Goal: Check status: Check status

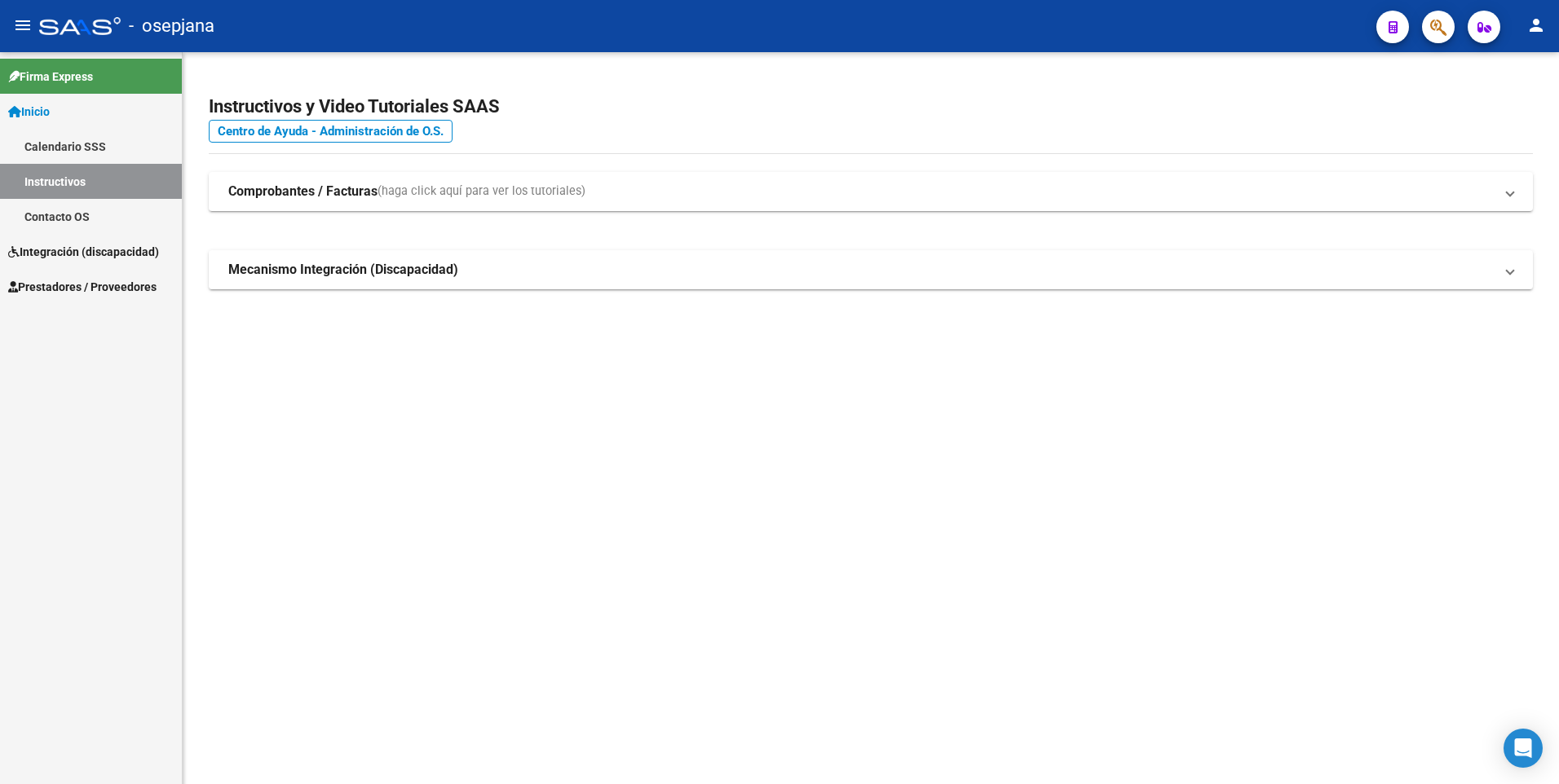
click at [84, 258] on span "Integración (discapacidad)" at bounding box center [83, 251] width 151 height 18
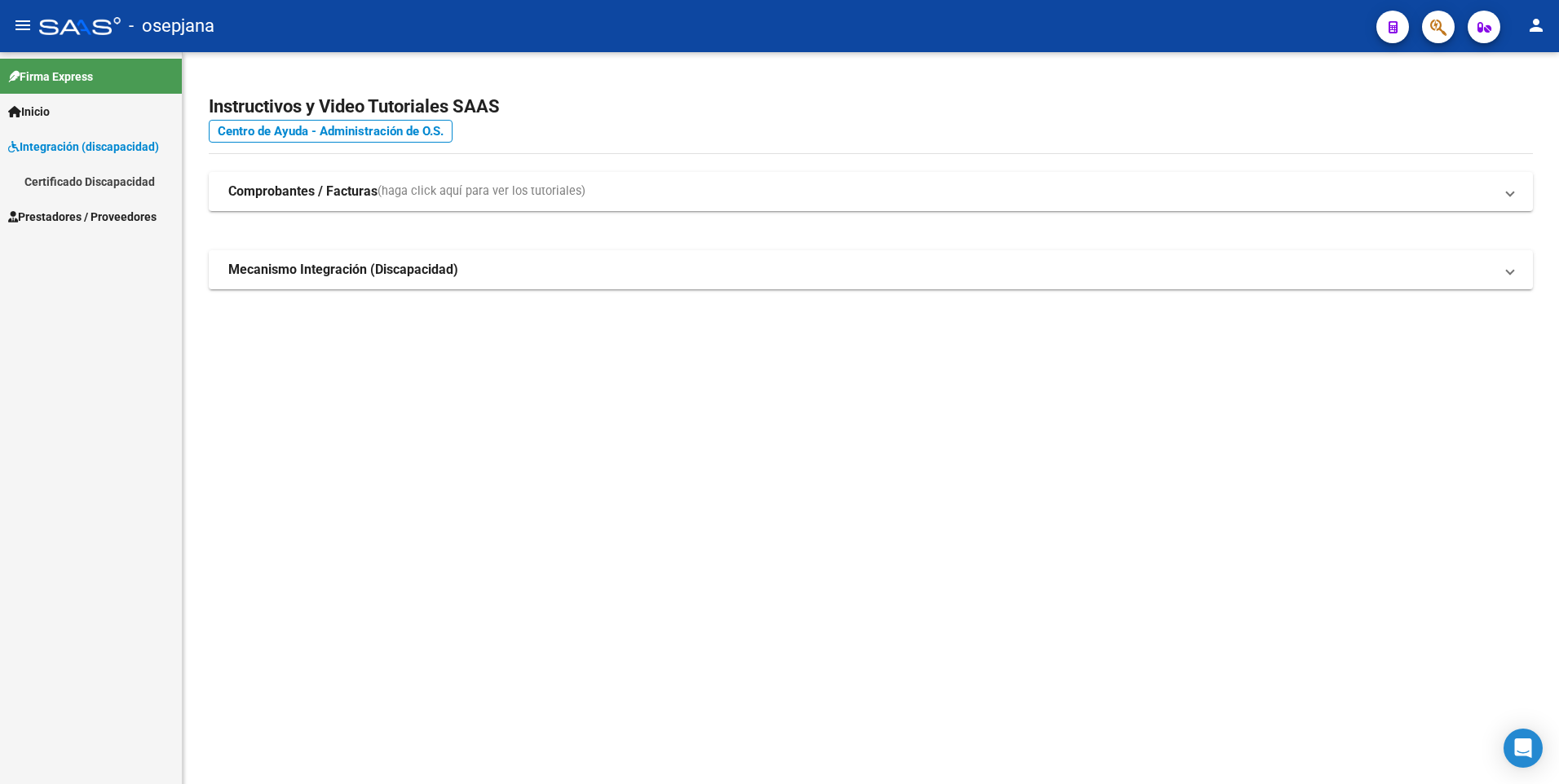
click at [102, 177] on link "Certificado Discapacidad" at bounding box center [91, 182] width 182 height 35
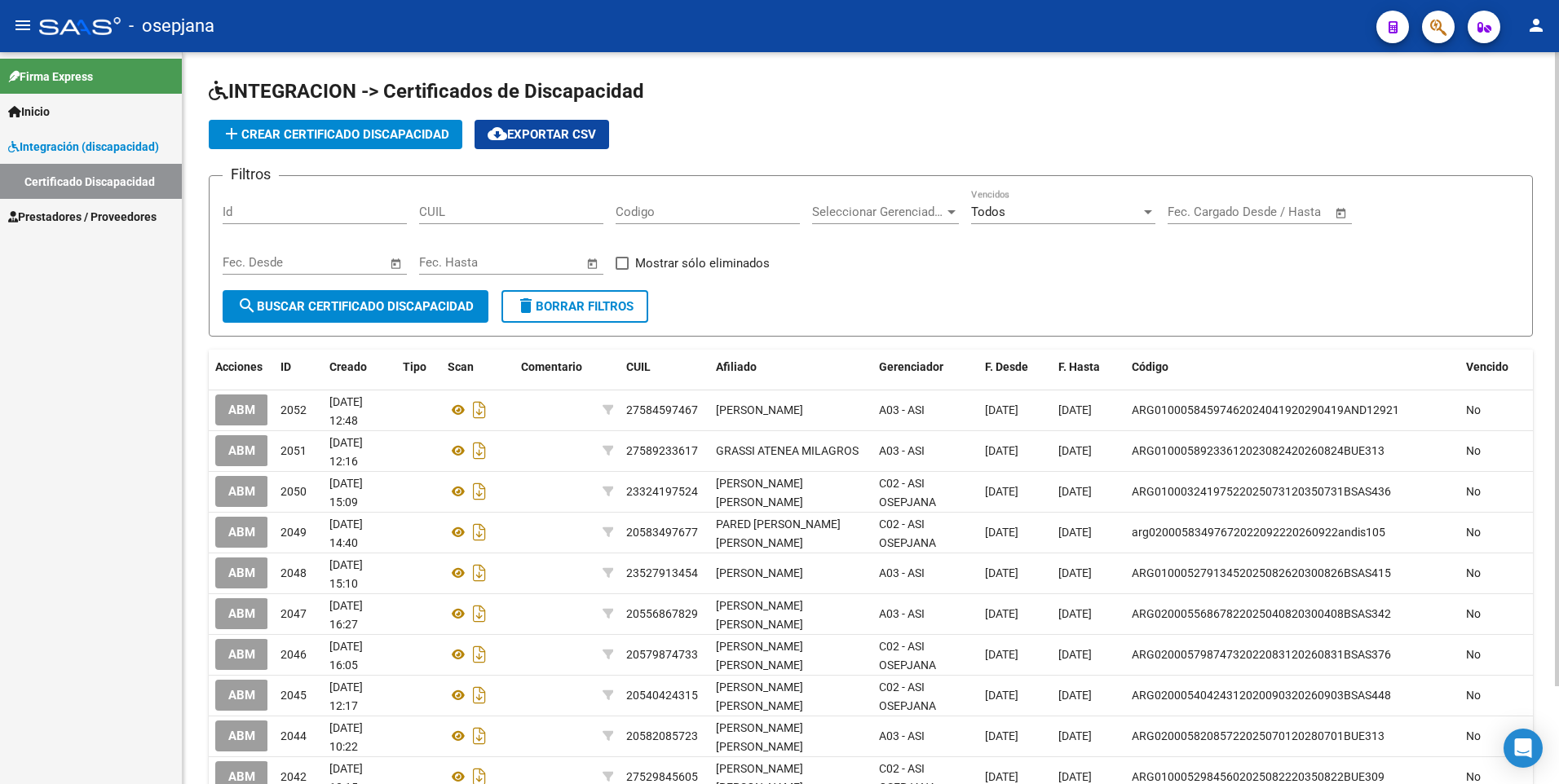
click at [542, 210] on input "CUIL" at bounding box center [511, 211] width 184 height 15
paste input "20-54522082-3"
type input "20-54522082-3"
click at [449, 290] on button "search Buscar Certificado Discapacidad" at bounding box center [355, 306] width 266 height 32
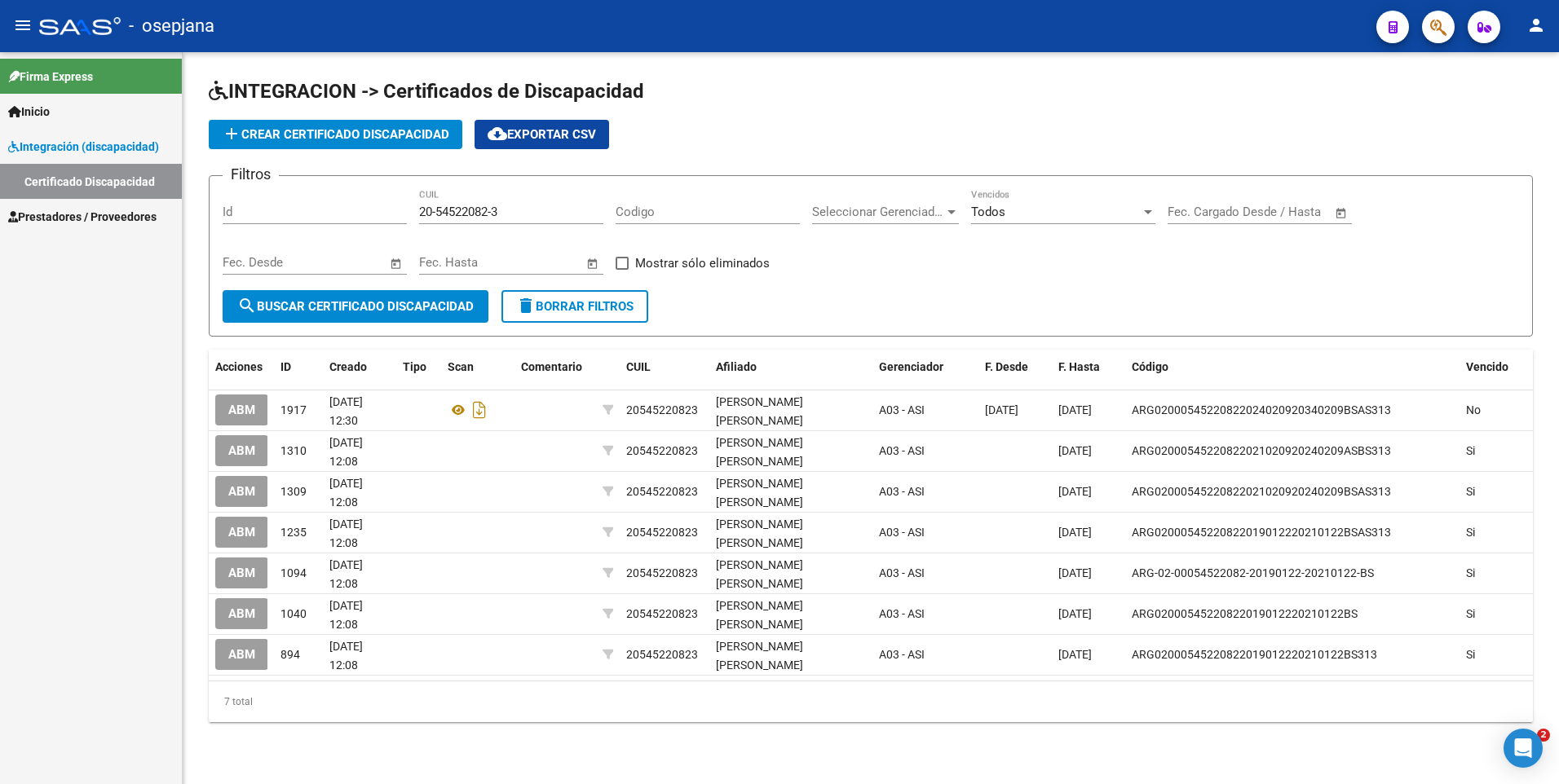
click at [631, 306] on span "delete Borrar Filtros" at bounding box center [575, 306] width 117 height 15
